Goal: Check status: Check status

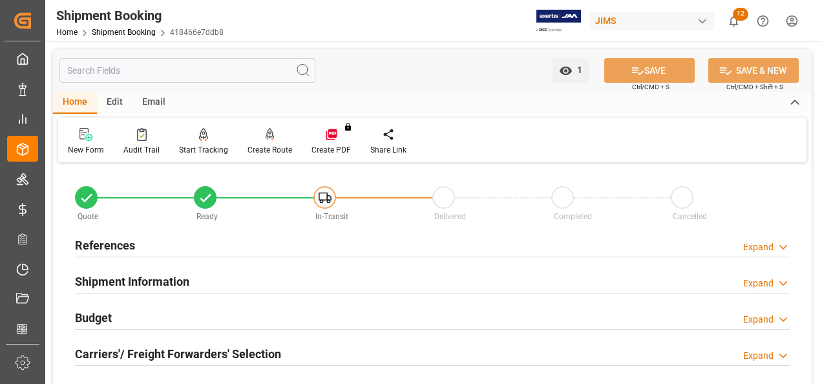
scroll to position [388, 0]
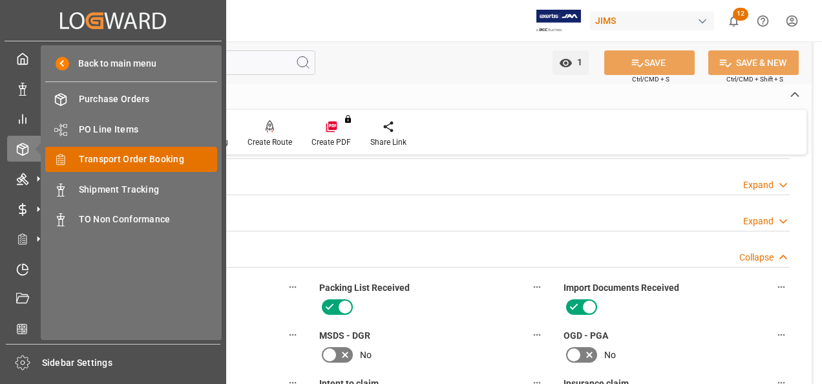
click at [106, 156] on span "Transport Order Booking" at bounding box center [148, 160] width 139 height 14
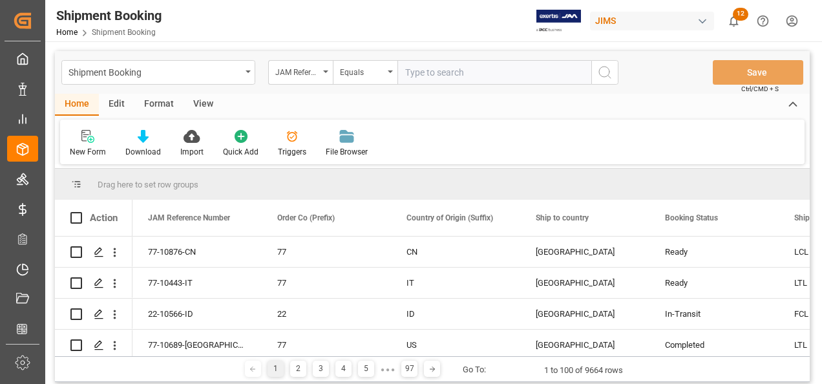
click at [472, 76] on input "text" at bounding box center [494, 72] width 194 height 25
paste input "22-10788-MY"
type input "22-10788-MY"
click at [609, 71] on circle "search button" at bounding box center [604, 72] width 10 height 10
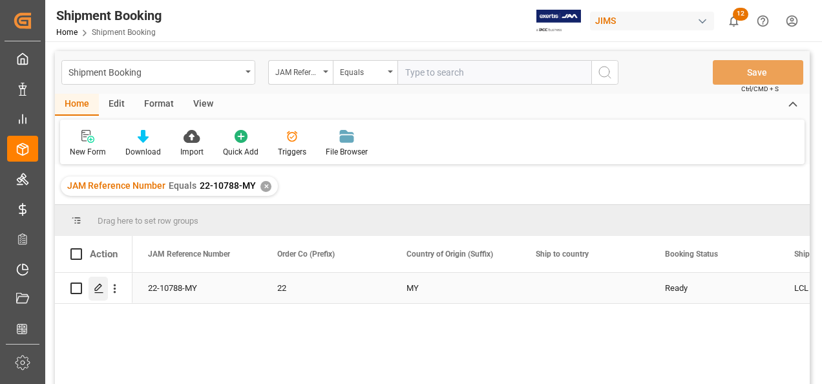
click at [102, 287] on icon "Press SPACE to select this row." at bounding box center [99, 288] width 10 height 10
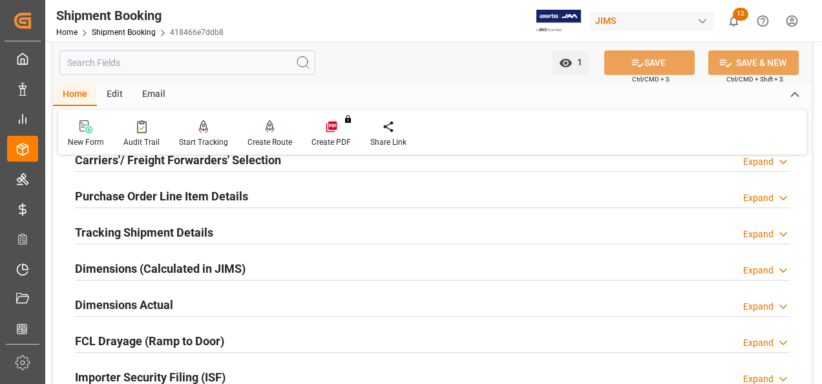
scroll to position [323, 0]
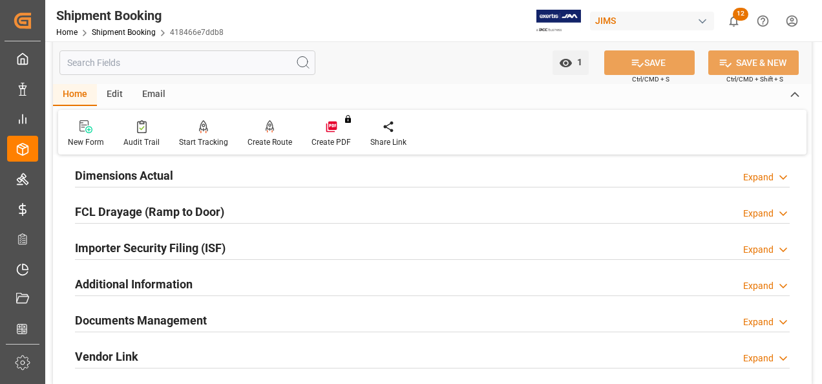
click at [173, 313] on h2 "Documents Management" at bounding box center [141, 319] width 132 height 17
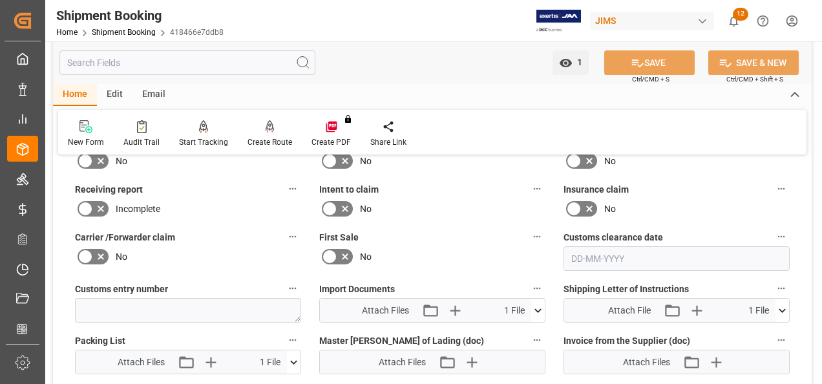
scroll to position [646, 0]
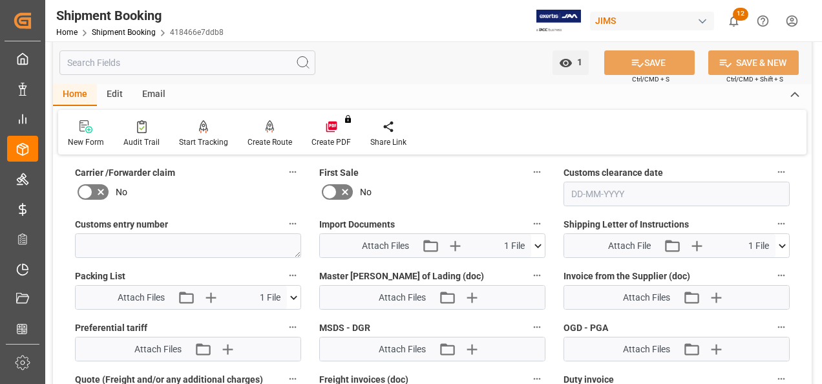
click at [781, 244] on icon at bounding box center [782, 246] width 7 height 4
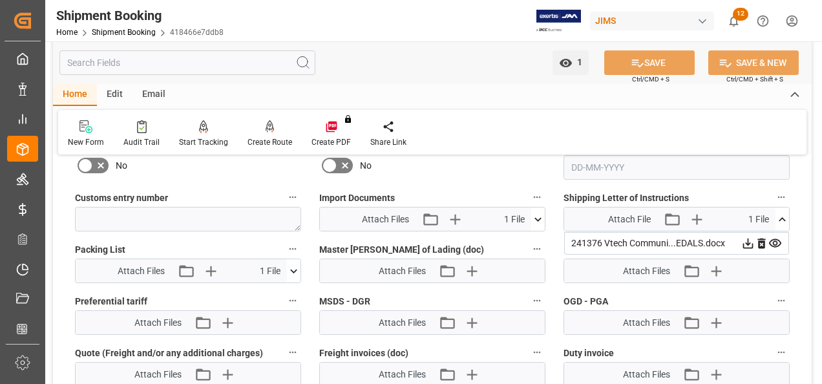
scroll to position [711, 0]
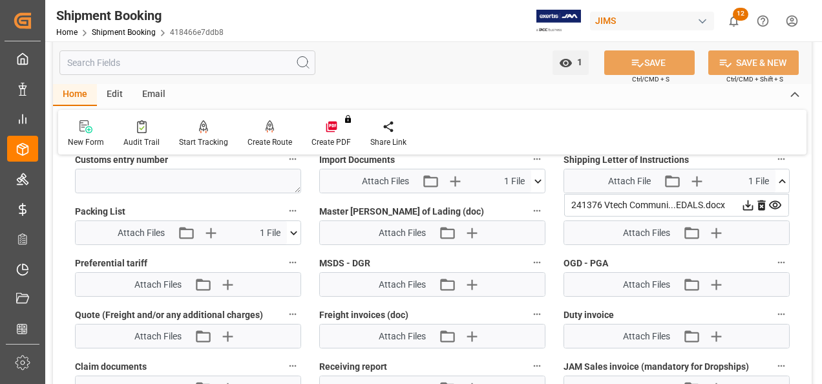
click at [744, 202] on icon at bounding box center [748, 205] width 14 height 14
